Goal: Information Seeking & Learning: Learn about a topic

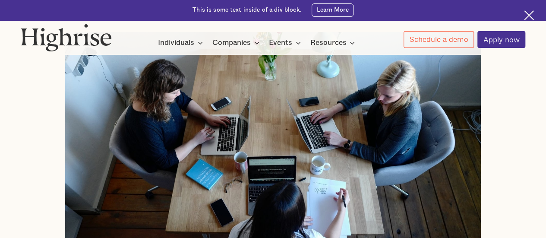
scroll to position [302, 0]
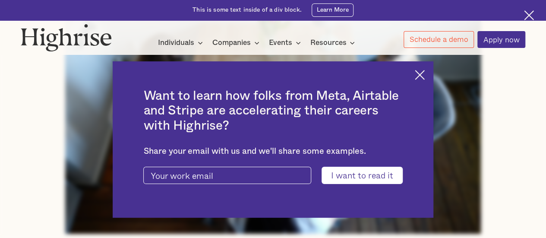
click at [420, 76] on div "Want to learn how folks from Meta, Airtable and Stripe are accelerating their c…" at bounding box center [273, 139] width 320 height 156
click at [425, 77] on img at bounding box center [420, 75] width 10 height 10
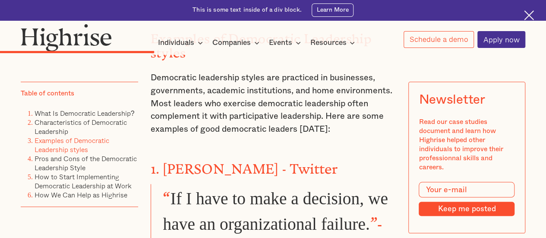
scroll to position [1986, 0]
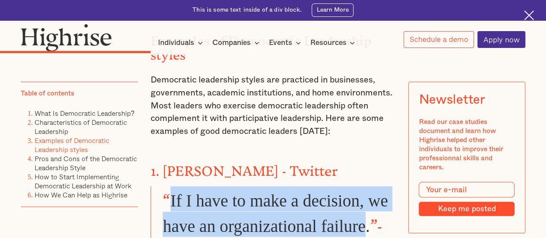
drag, startPoint x: 171, startPoint y: 147, endPoint x: 369, endPoint y: 166, distance: 199.5
drag, startPoint x: 163, startPoint y: 142, endPoint x: 377, endPoint y: 165, distance: 215.3
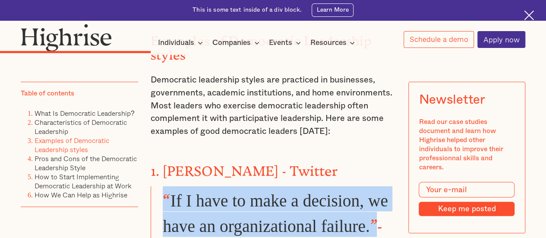
copy blockquote "“ If I have to make a decision, we have an organizational failure. ”"
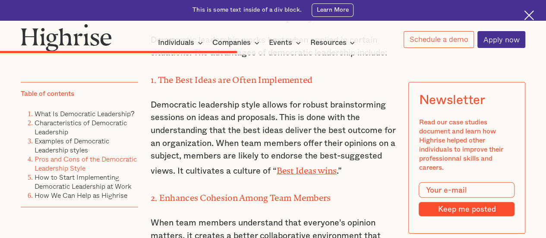
scroll to position [2849, 0]
